Goal: Task Accomplishment & Management: Complete application form

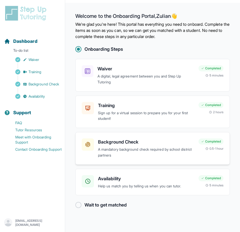
scroll to position [6, 0]
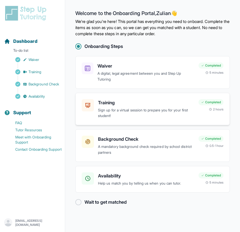
click at [130, 116] on p "Sign up for a virtual session to prepare you for your first student!" at bounding box center [146, 113] width 97 height 12
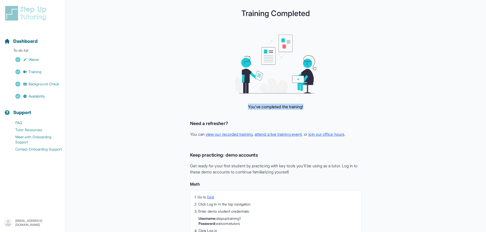
drag, startPoint x: 265, startPoint y: 104, endPoint x: 312, endPoint y: 106, distance: 47.2
click at [244, 106] on div "You've completed the training! Need a refresher? You can view our recorded trai…" at bounding box center [275, 173] width 326 height 276
click at [244, 109] on div "You've completed the training! Need a refresher? You can view our recorded trai…" at bounding box center [275, 173] width 326 height 276
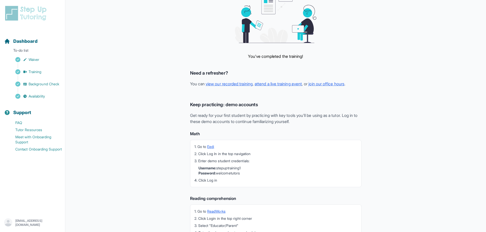
scroll to position [51, 0]
click at [242, 102] on h3 "Keep practicing: demo accounts" at bounding box center [275, 104] width 171 height 7
click at [244, 119] on p "Get ready for your first student by practicing with key tools you'll be using a…" at bounding box center [275, 118] width 171 height 12
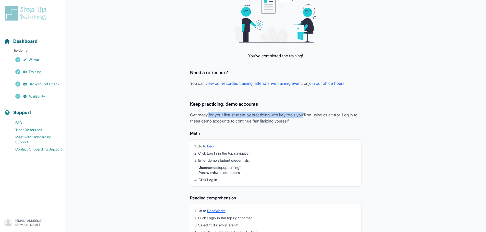
drag, startPoint x: 265, startPoint y: 114, endPoint x: 328, endPoint y: 119, distance: 63.1
click at [244, 116] on p "Get ready for your first student by practicing with key tools you'll be using a…" at bounding box center [275, 118] width 171 height 12
click at [244, 121] on p "Get ready for your first student by practicing with key tools you'll be using a…" at bounding box center [275, 118] width 171 height 12
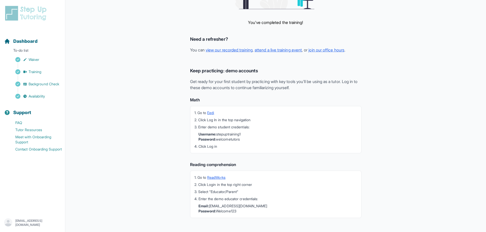
scroll to position [89, 0]
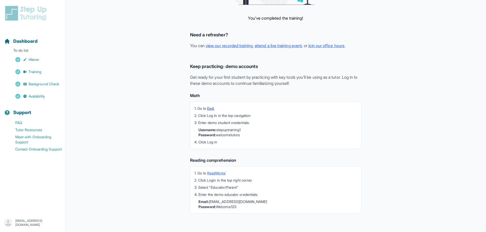
click at [211, 108] on link "Eedi" at bounding box center [210, 108] width 7 height 4
click at [52, 81] on link "Background Check" at bounding box center [34, 84] width 61 height 7
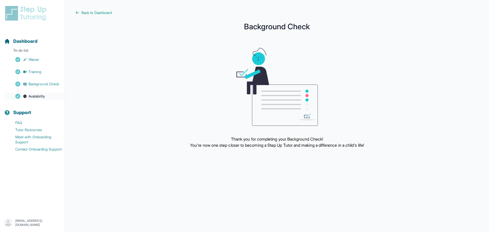
click at [45, 100] on link "Availability" at bounding box center [34, 96] width 61 height 7
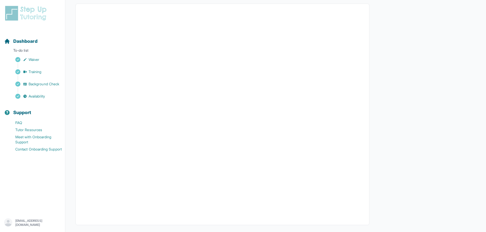
scroll to position [38, 0]
click at [47, 83] on span "Background Check" at bounding box center [44, 84] width 31 height 5
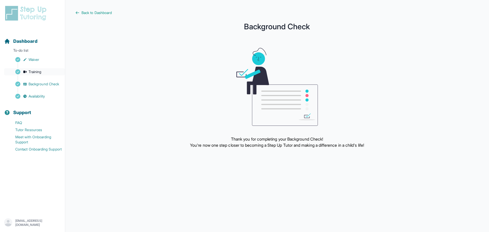
click at [38, 70] on span "Training" at bounding box center [35, 71] width 13 height 5
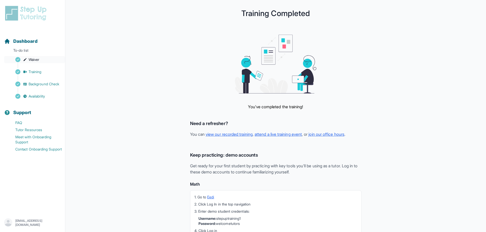
click at [40, 58] on link "Waiver" at bounding box center [34, 59] width 61 height 7
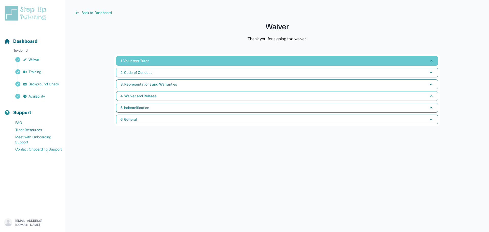
click at [190, 61] on button "1. Volunteer Tutor" at bounding box center [277, 61] width 322 height 10
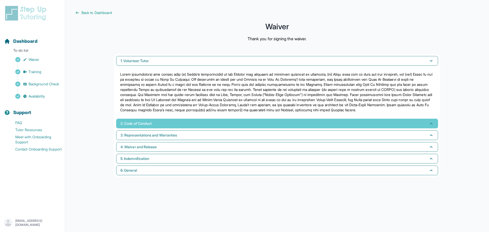
click at [177, 123] on button "2. Code of Conduct" at bounding box center [277, 124] width 322 height 10
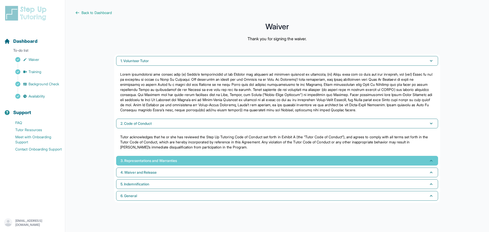
click at [165, 161] on span "3. Representations and Warranties" at bounding box center [149, 160] width 57 height 5
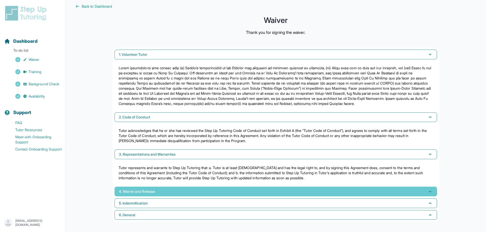
click at [160, 187] on button "4. Waiver and Release" at bounding box center [275, 192] width 322 height 10
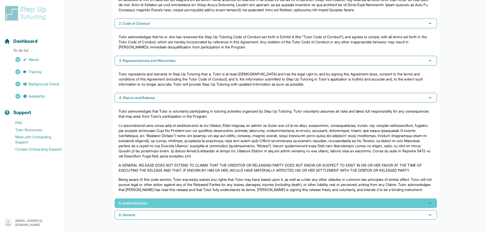
click at [158, 204] on button "5. Indemnification" at bounding box center [275, 204] width 322 height 10
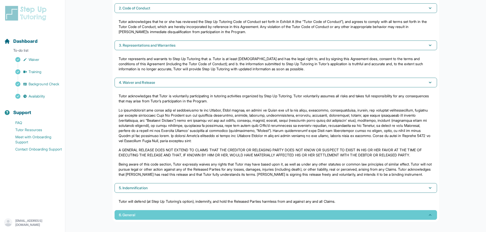
click at [161, 214] on button "6. General" at bounding box center [275, 215] width 322 height 10
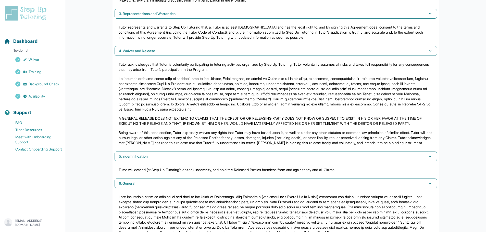
scroll to position [177, 0]
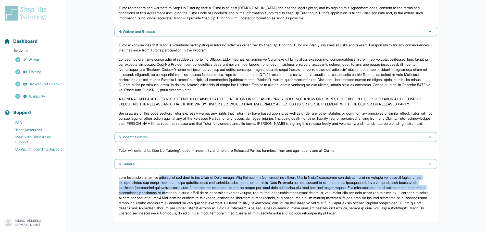
drag, startPoint x: 161, startPoint y: 170, endPoint x: 224, endPoint y: 193, distance: 67.4
click at [222, 193] on div at bounding box center [275, 195] width 322 height 49
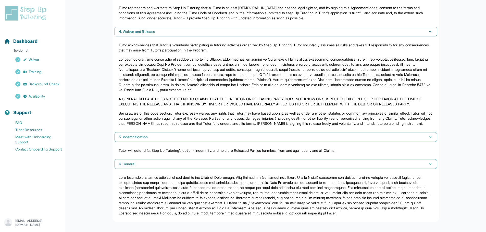
click at [224, 196] on p at bounding box center [276, 195] width 314 height 41
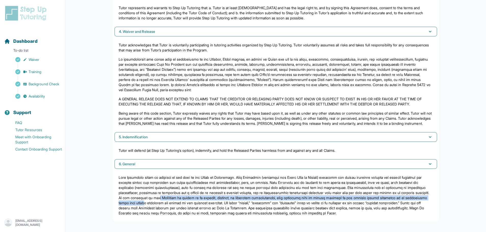
click at [224, 196] on p at bounding box center [276, 195] width 314 height 41
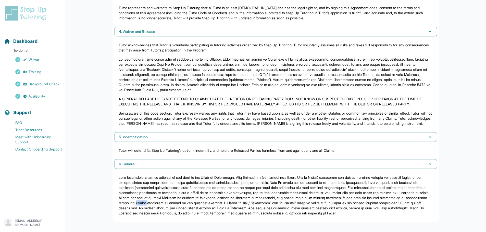
click at [224, 196] on p at bounding box center [276, 195] width 314 height 41
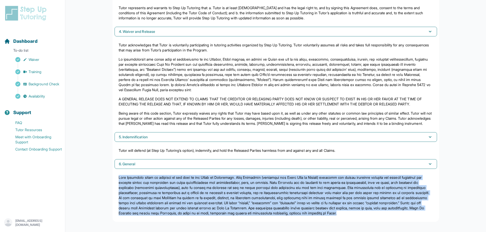
click at [224, 196] on p at bounding box center [276, 195] width 314 height 41
click at [215, 186] on p at bounding box center [276, 195] width 314 height 41
click at [214, 187] on p at bounding box center [276, 195] width 314 height 41
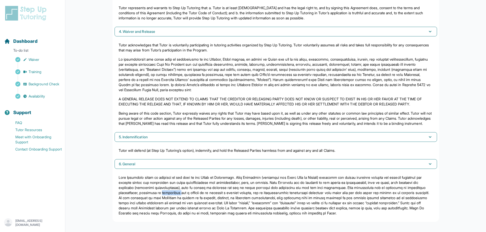
click at [214, 187] on p at bounding box center [276, 195] width 314 height 41
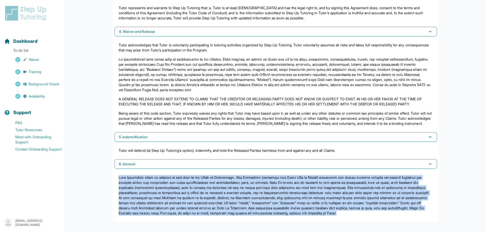
click at [214, 187] on p at bounding box center [276, 195] width 314 height 41
click at [198, 191] on p at bounding box center [276, 195] width 314 height 41
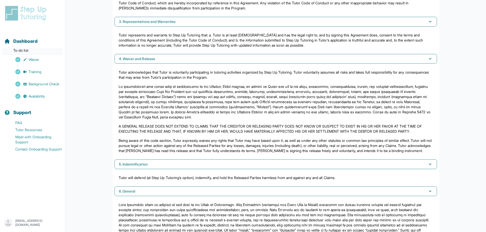
scroll to position [100, 0]
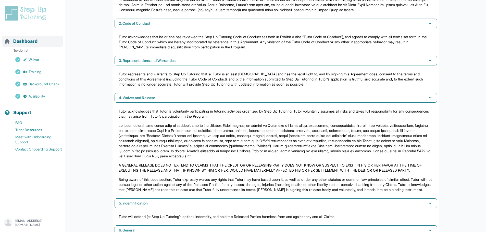
click at [31, 40] on span "Dashboard" at bounding box center [25, 41] width 24 height 7
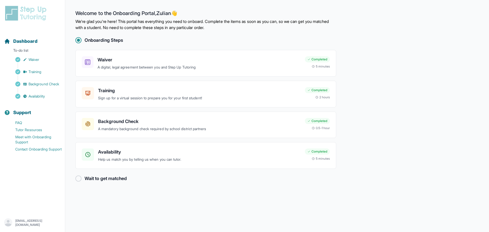
click at [88, 178] on h2 "Wait to get matched" at bounding box center [106, 178] width 42 height 7
click at [125, 177] on h2 "Wait to get matched" at bounding box center [106, 178] width 42 height 7
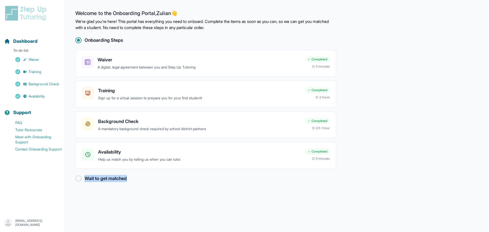
click at [125, 177] on h2 "Wait to get matched" at bounding box center [106, 178] width 42 height 7
click at [160, 180] on div "Wait to get matched" at bounding box center [205, 178] width 261 height 7
click at [167, 185] on main "Welcome to the Onboarding Portal, [PERSON_NAME] 👋 We're glad you're here! This …" at bounding box center [277, 116] width 424 height 232
click at [136, 192] on main "Welcome to the Onboarding Portal, [PERSON_NAME] 👋 We're glad you're here! This …" at bounding box center [277, 116] width 424 height 232
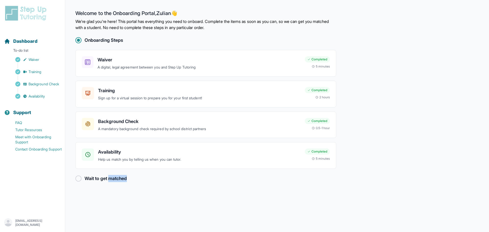
click at [136, 192] on main "Welcome to the Onboarding Portal, [PERSON_NAME] 👋 We're glad you're here! This …" at bounding box center [277, 116] width 424 height 232
click at [165, 177] on div "Wait to get matched" at bounding box center [205, 178] width 261 height 7
click at [21, 43] on span "Dashboard" at bounding box center [25, 41] width 24 height 7
click at [26, 41] on span "Dashboard" at bounding box center [25, 41] width 24 height 7
